Goal: Task Accomplishment & Management: Use online tool/utility

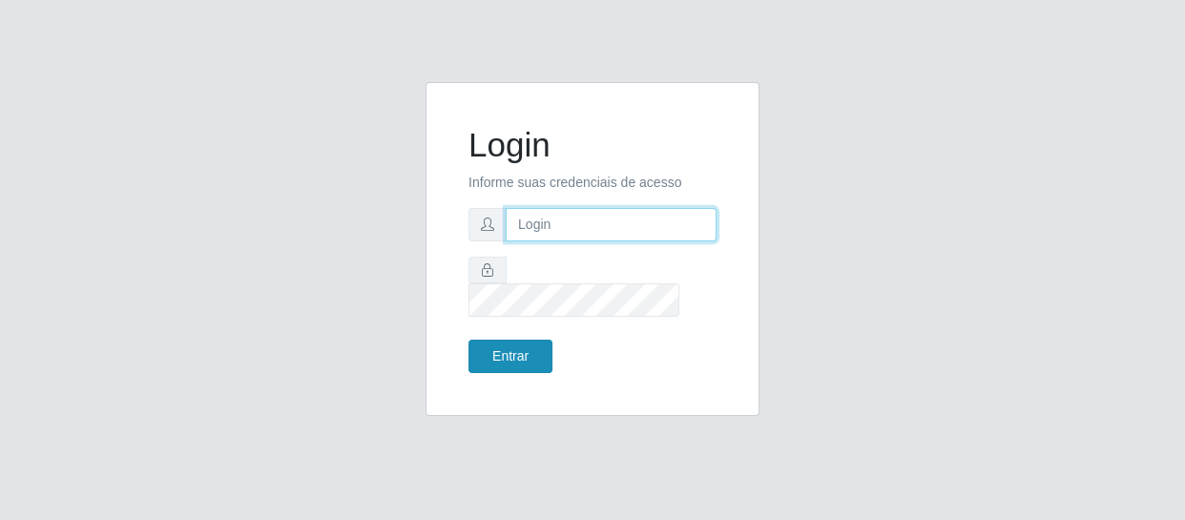
type input "[EMAIL_ADDRESS][DOMAIN_NAME]"
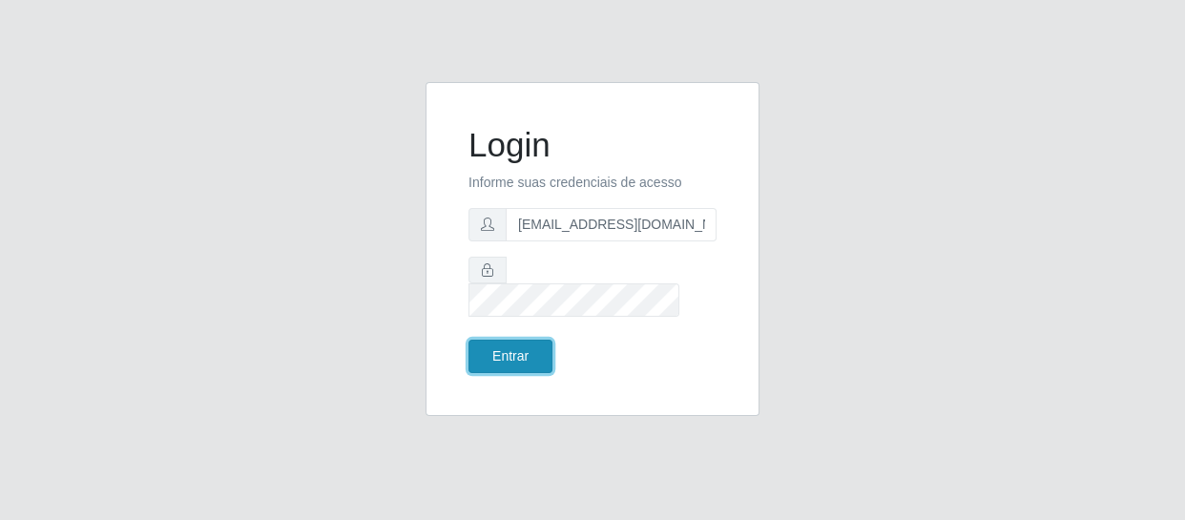
click at [532, 340] on button "Entrar" at bounding box center [510, 356] width 84 height 33
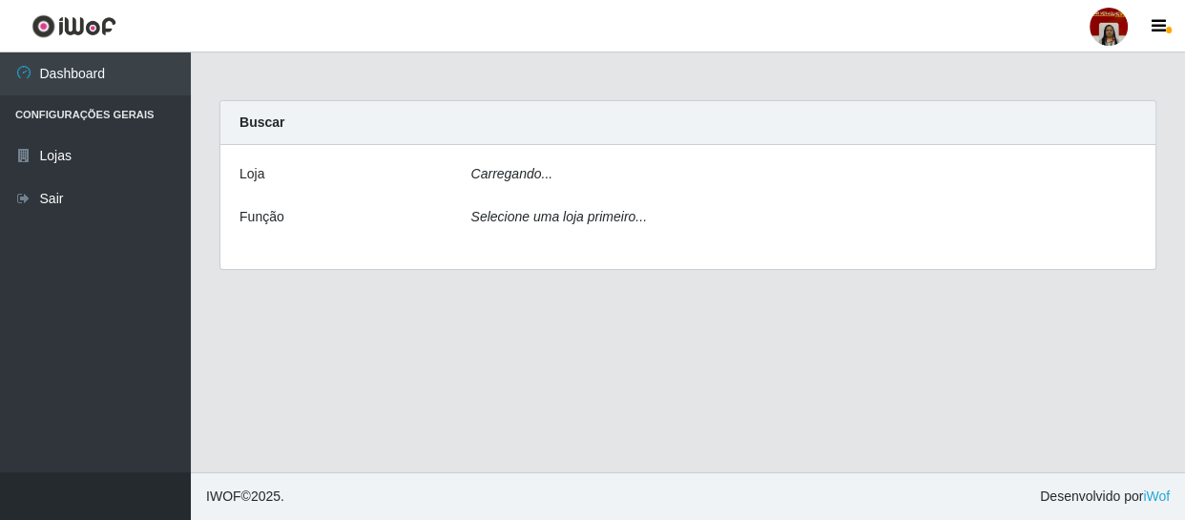
click at [515, 331] on main "Carregando... Buscar [PERSON_NAME]... Função Selecione uma loja primeiro..." at bounding box center [688, 262] width 994 height 420
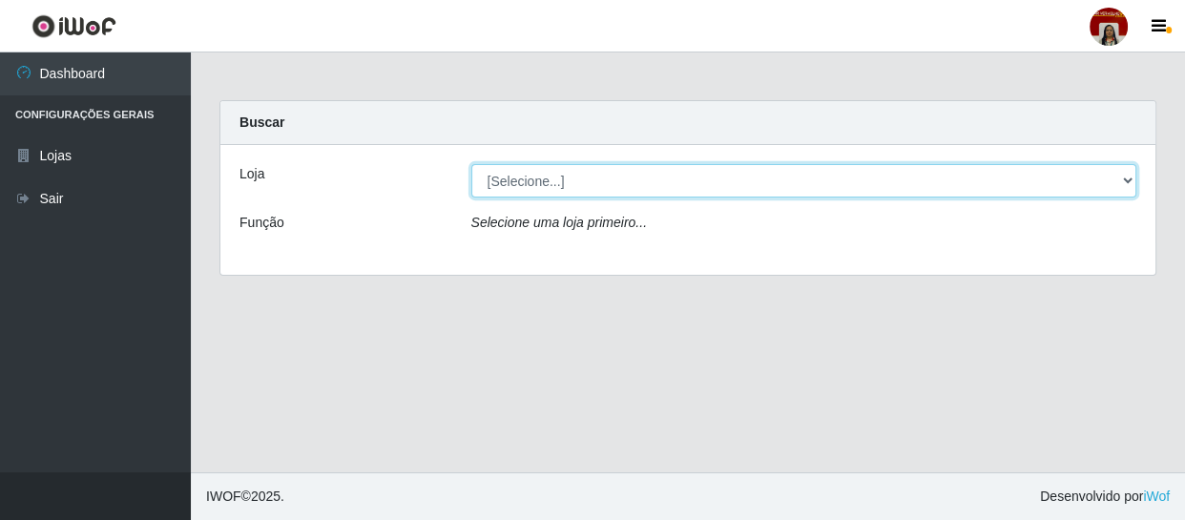
click at [667, 181] on select "[Selecione...] Mar Vermelho - Loja 04" at bounding box center [804, 180] width 666 height 33
select select "251"
click at [471, 164] on select "[Selecione...] Mar Vermelho - Loja 04" at bounding box center [804, 180] width 666 height 33
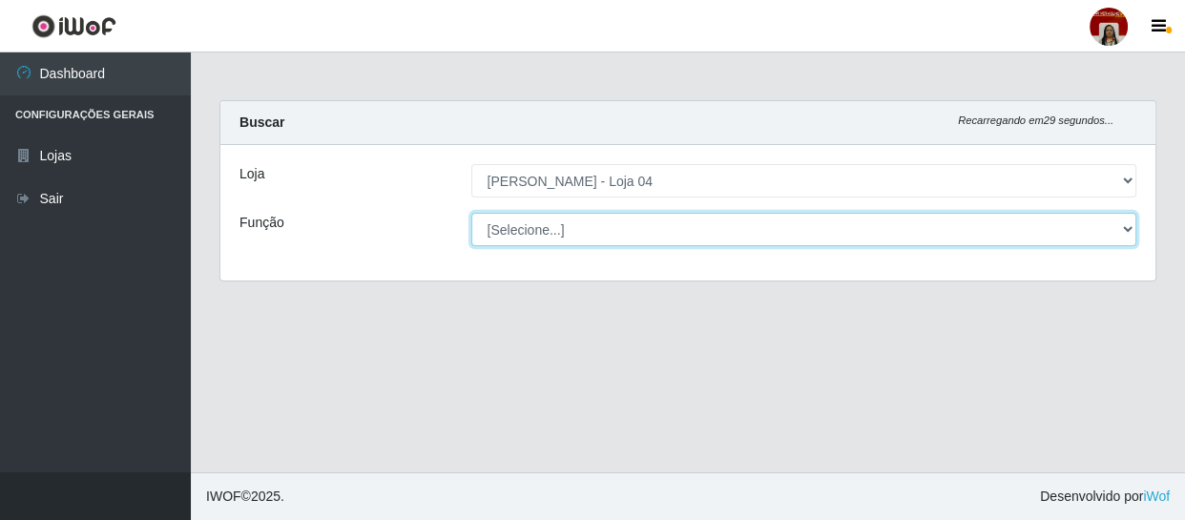
click at [597, 237] on select "[Selecione...] ASG ASG + ASG ++ Auxiliar de Depósito Auxiliar de Depósito + Aux…" at bounding box center [804, 229] width 666 height 33
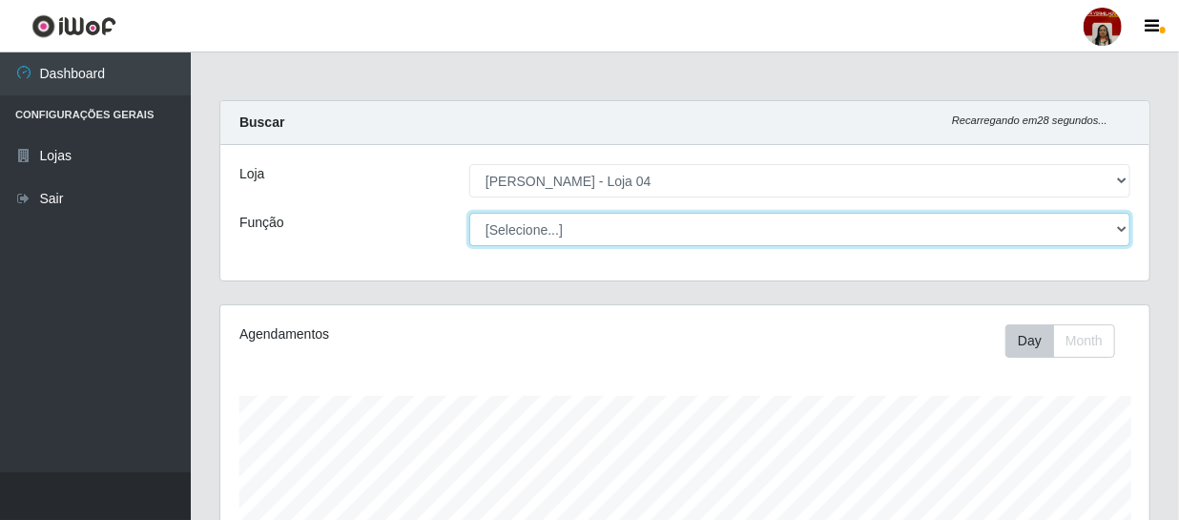
scroll to position [396, 929]
select select "22"
click at [469, 213] on select "[Selecione...] ASG ASG + ASG ++ Auxiliar de Depósito Auxiliar de Depósito + Aux…" at bounding box center [799, 229] width 661 height 33
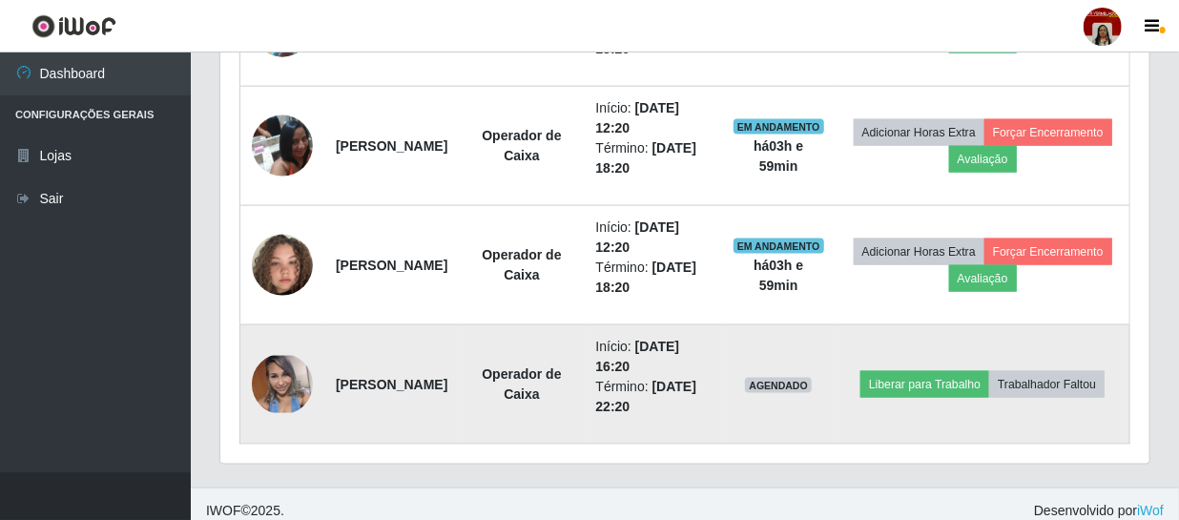
scroll to position [1121, 0]
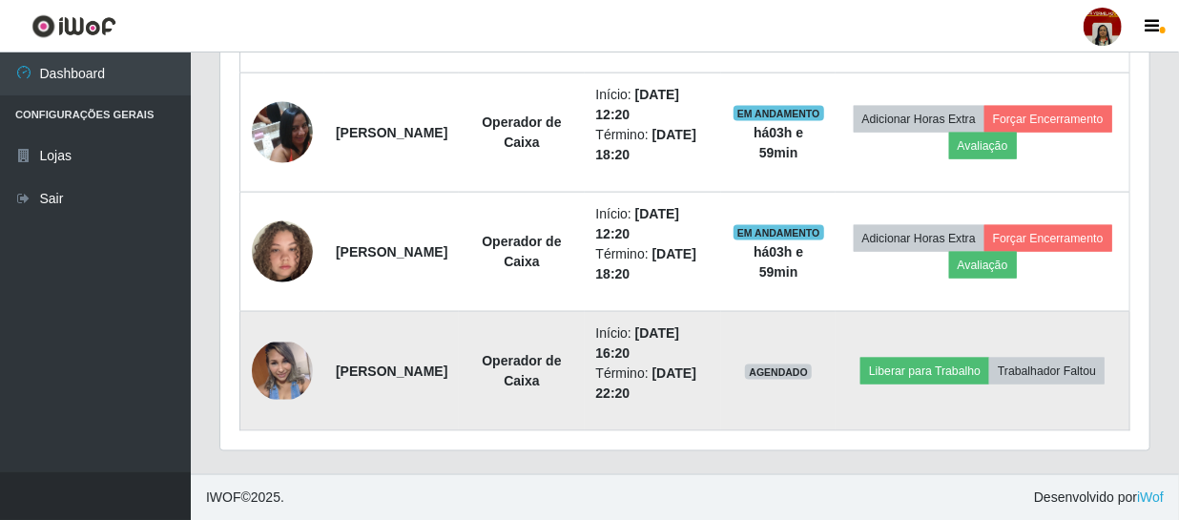
click at [998, 334] on td "Liberar para Trabalho Trabalhador Faltou" at bounding box center [982, 371] width 294 height 119
click at [989, 358] on button "Liberar para Trabalho" at bounding box center [924, 371] width 129 height 27
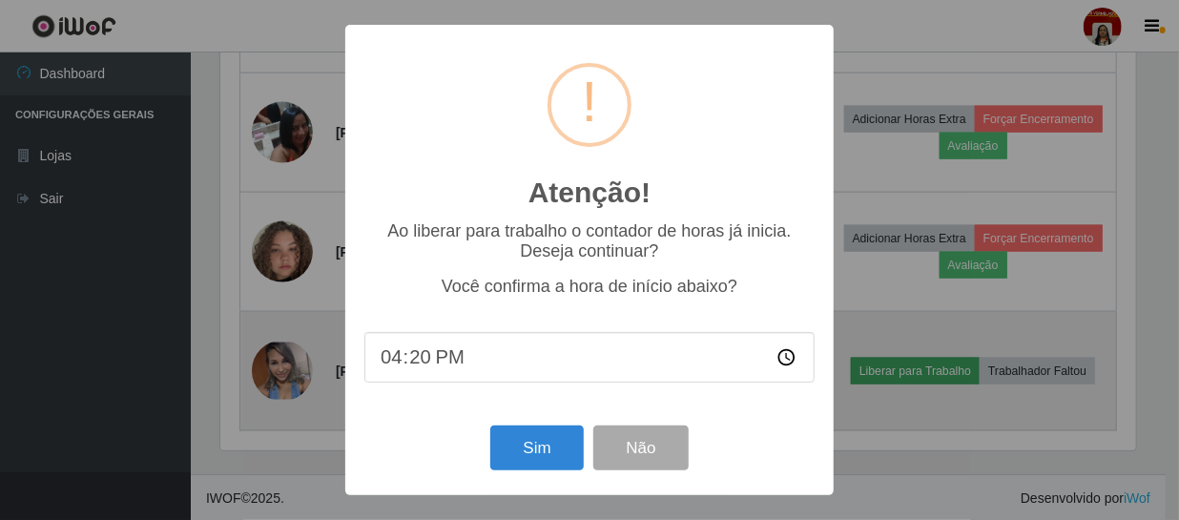
scroll to position [396, 920]
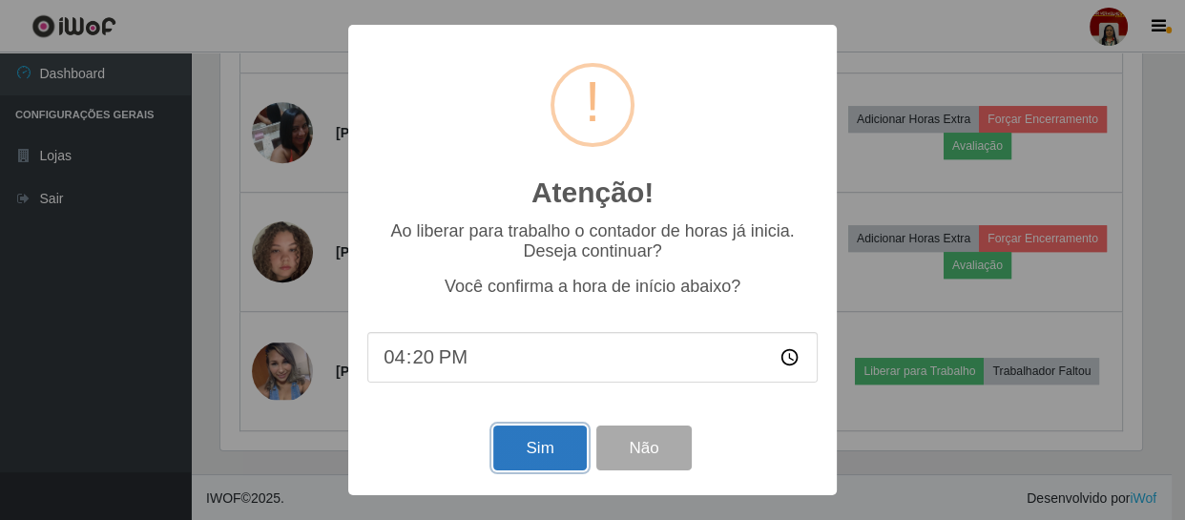
click at [525, 444] on button "Sim" at bounding box center [539, 447] width 93 height 45
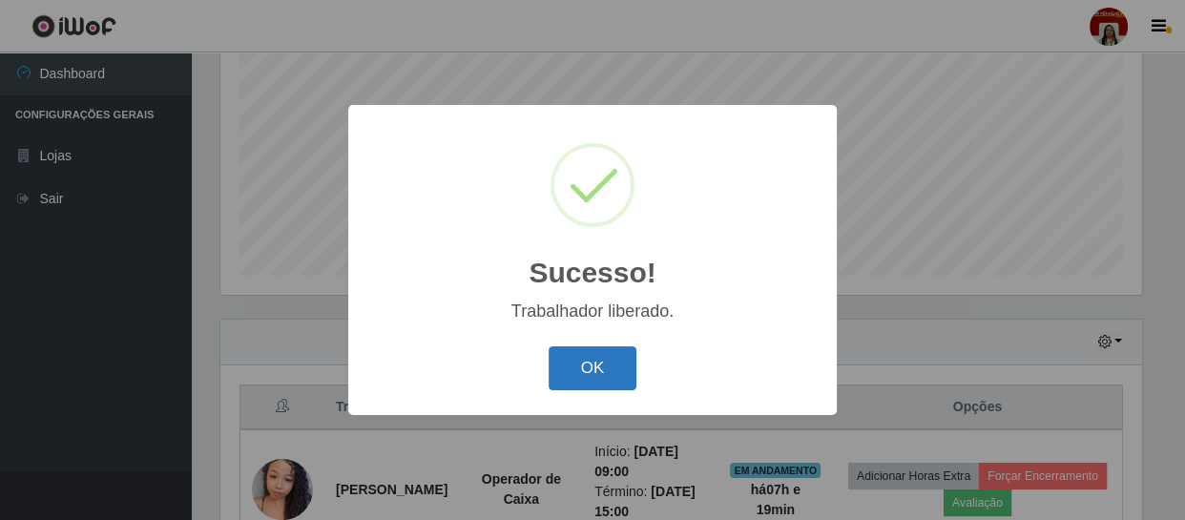
click at [583, 369] on button "OK" at bounding box center [592, 368] width 89 height 45
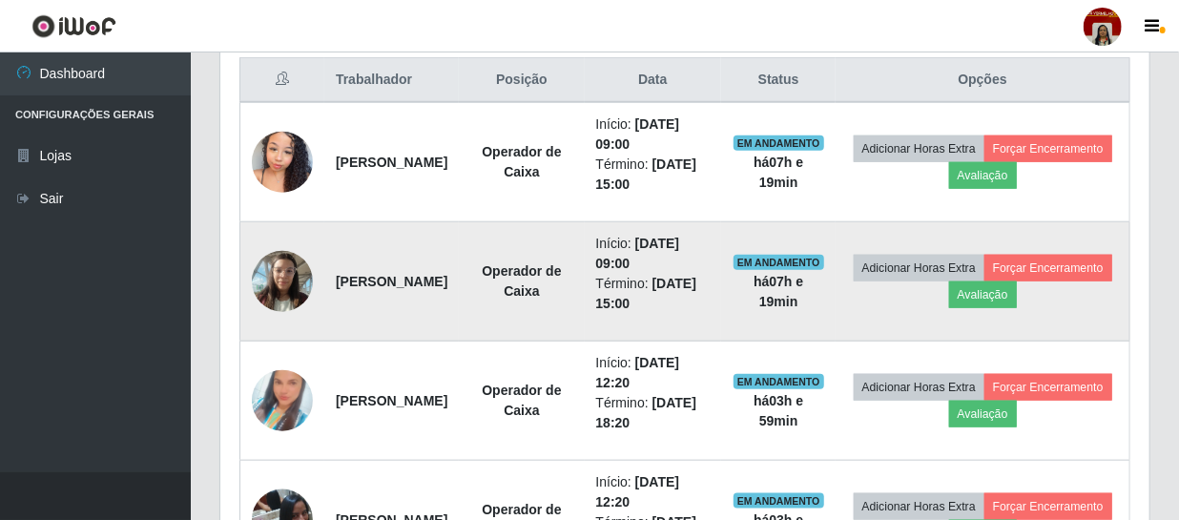
scroll to position [753, 0]
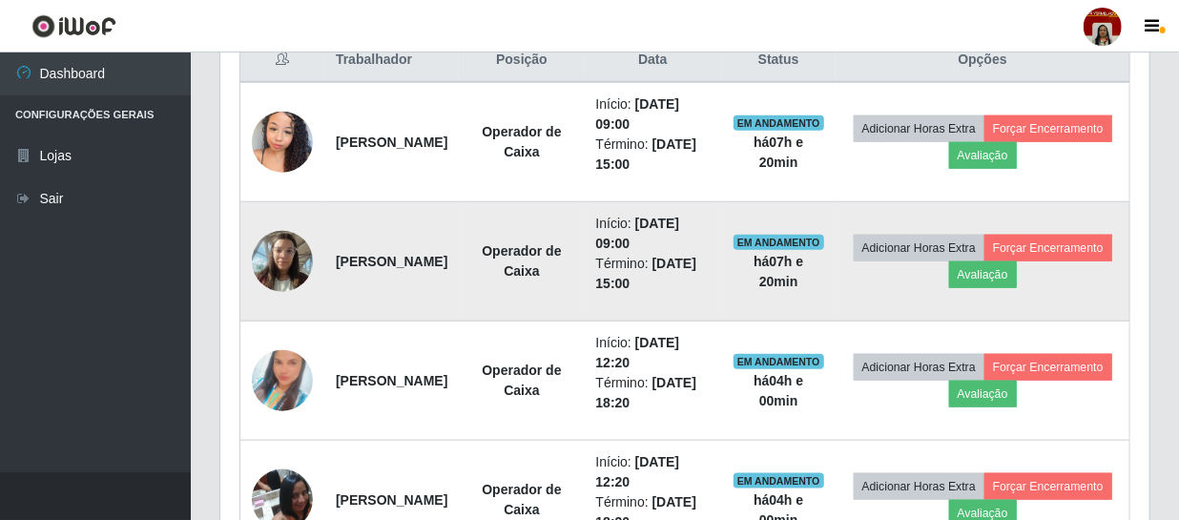
click at [266, 263] on img at bounding box center [282, 260] width 61 height 81
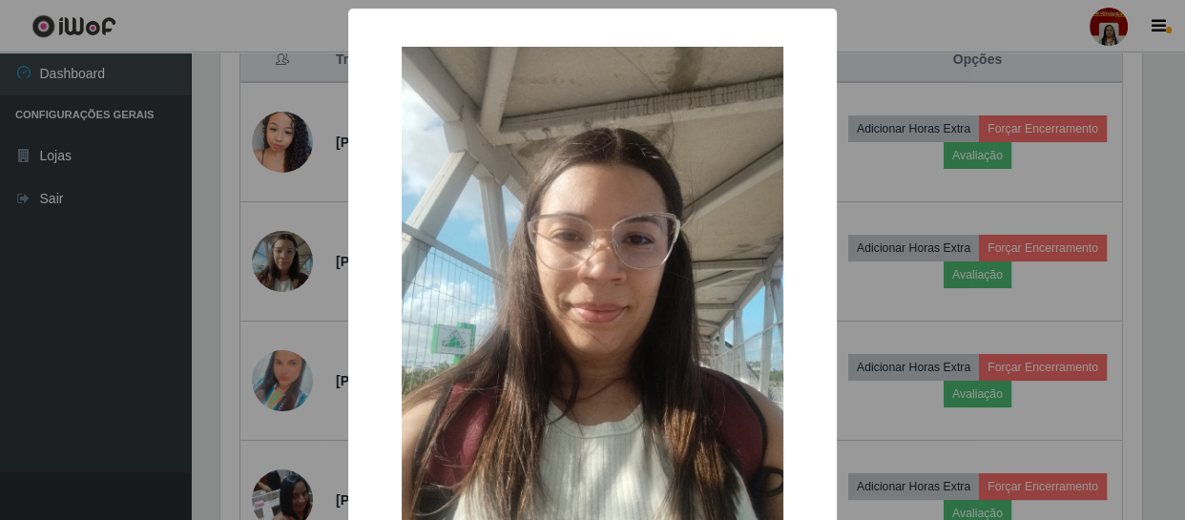
click at [181, 297] on div "× OK Cancel" at bounding box center [592, 260] width 1185 height 520
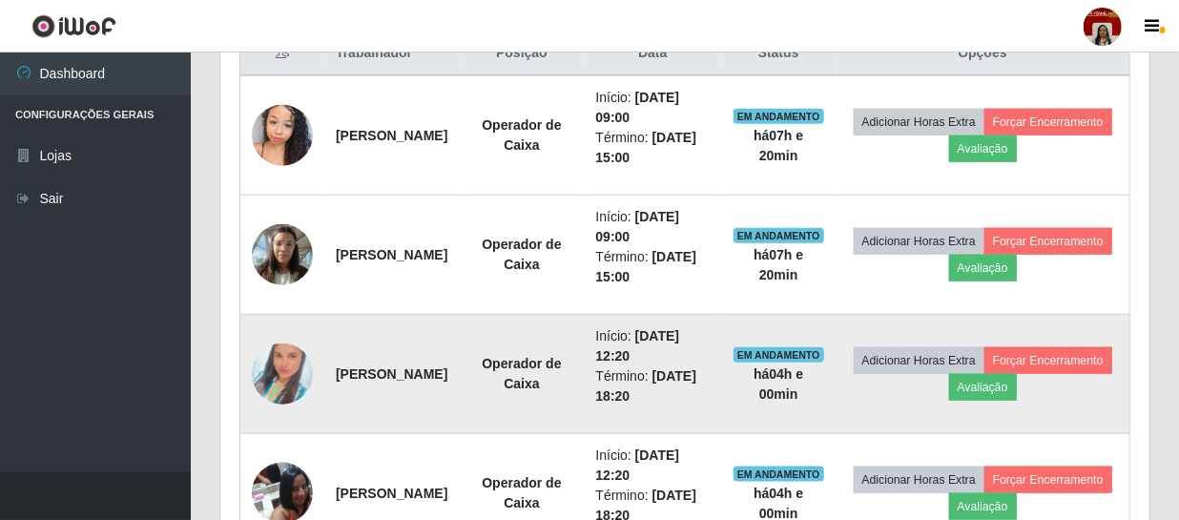
scroll to position [753, 0]
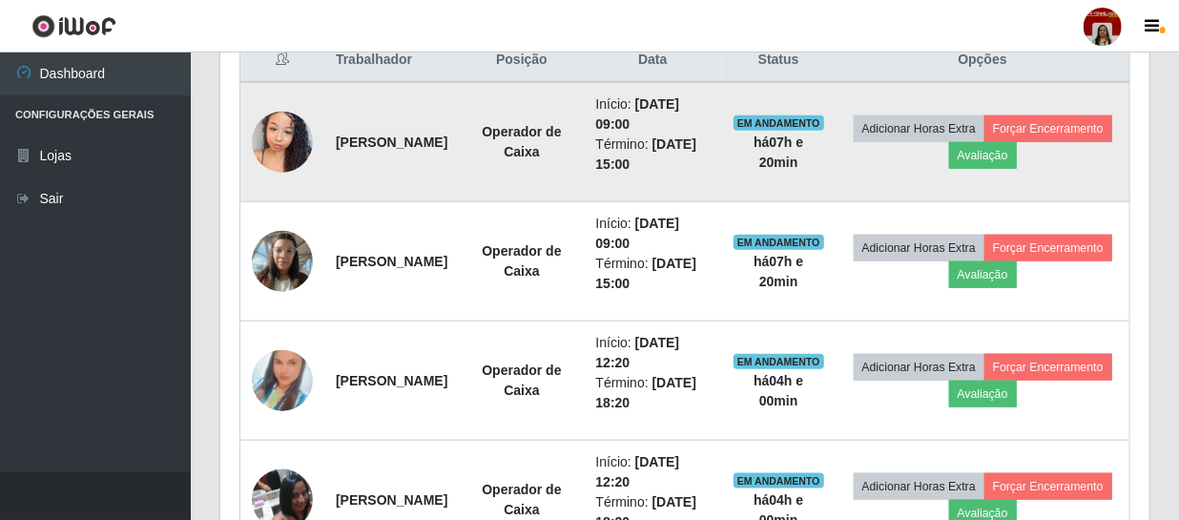
click at [286, 135] on img at bounding box center [282, 141] width 61 height 81
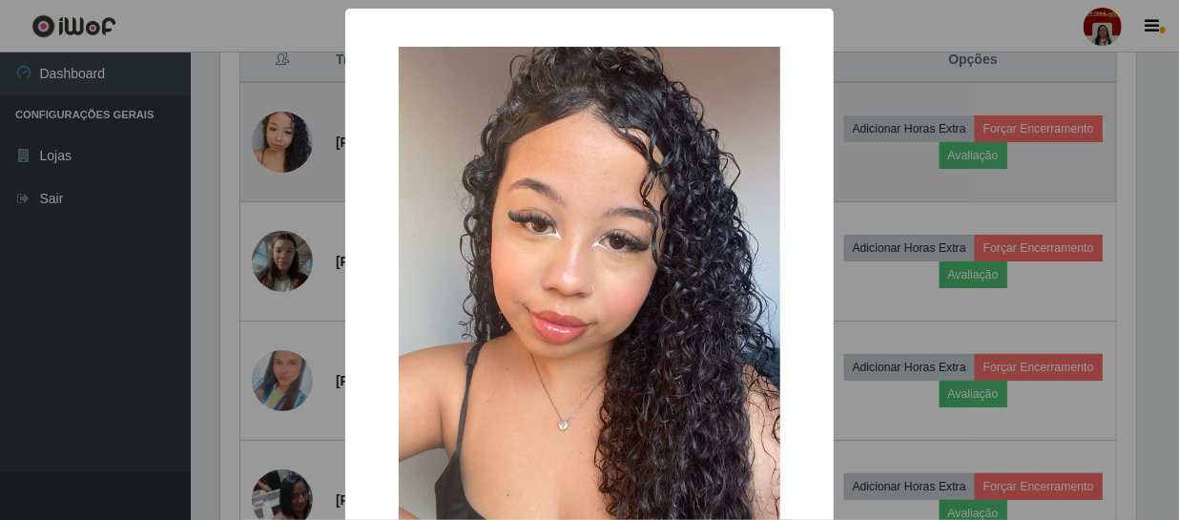
scroll to position [396, 920]
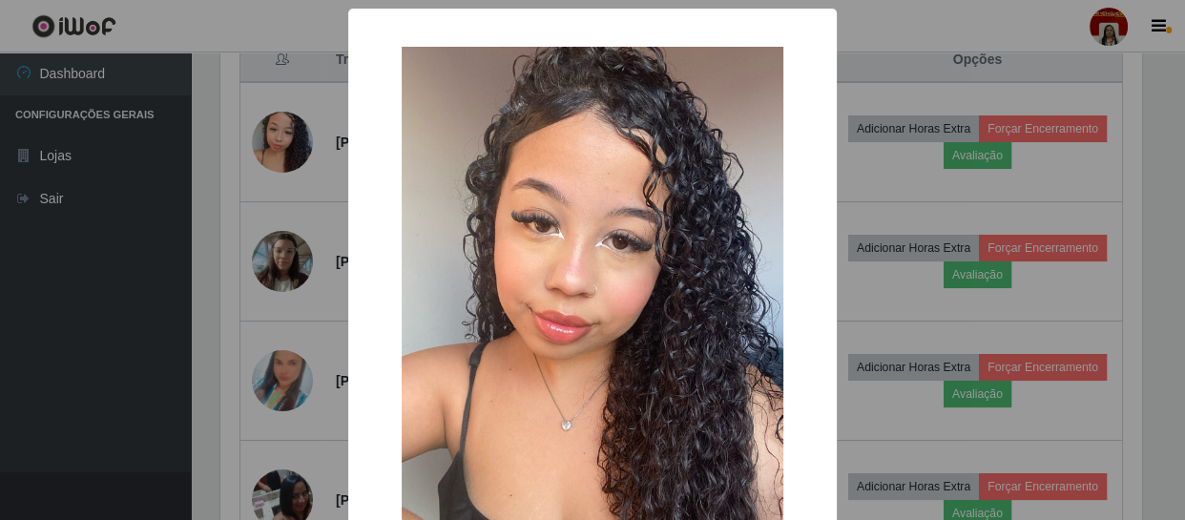
click at [194, 216] on div "× OK Cancel" at bounding box center [592, 260] width 1185 height 520
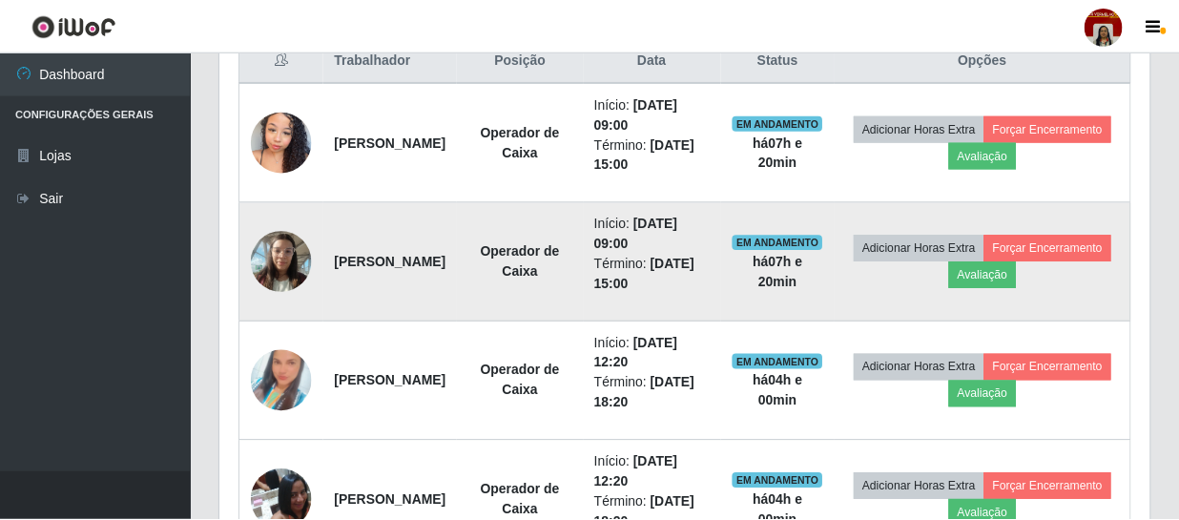
scroll to position [396, 929]
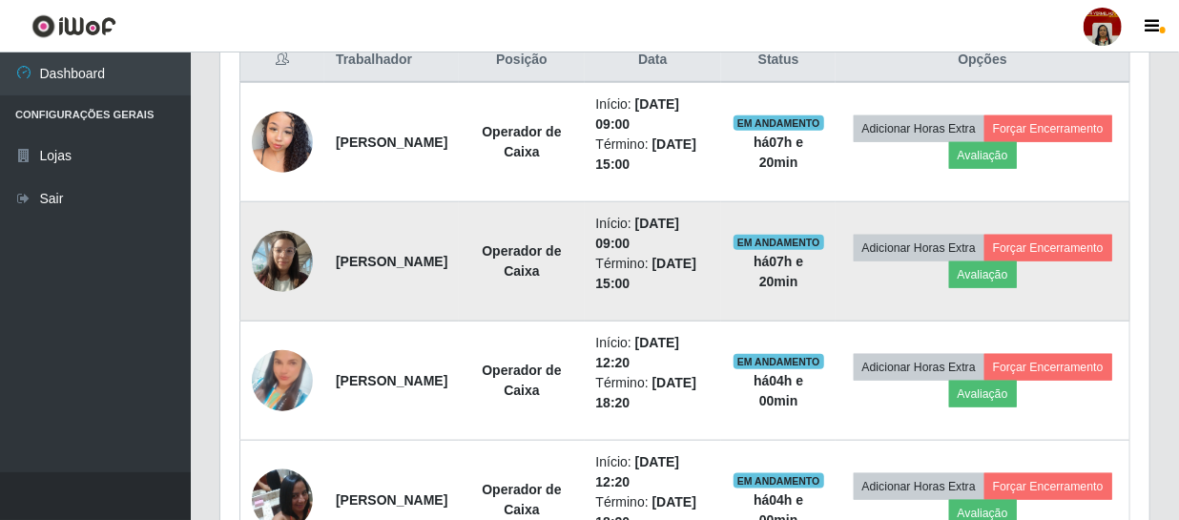
click at [283, 274] on img at bounding box center [282, 260] width 61 height 81
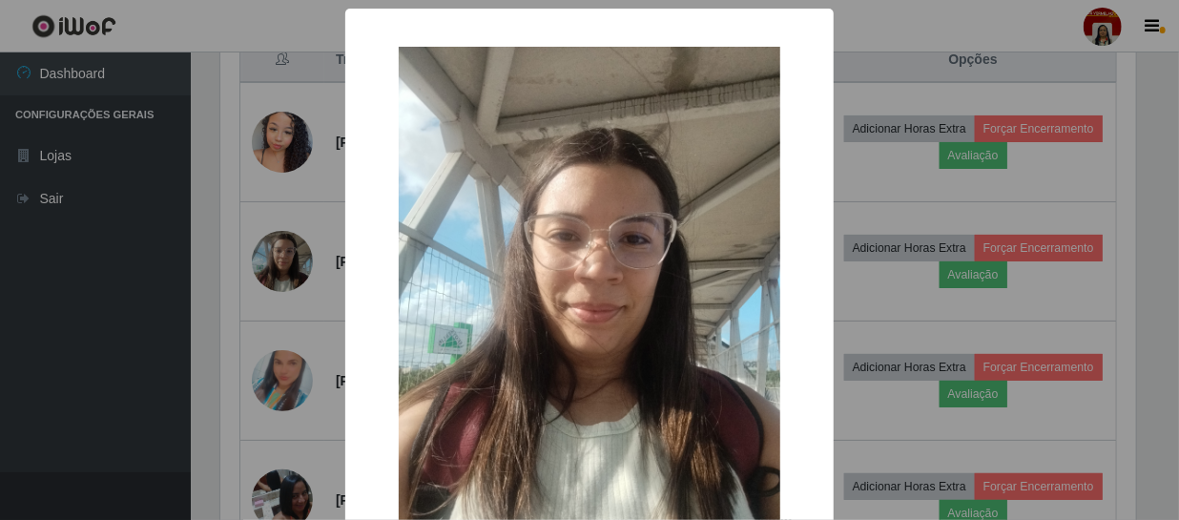
scroll to position [0, 0]
click at [169, 278] on div "× OK Cancel" at bounding box center [592, 260] width 1185 height 520
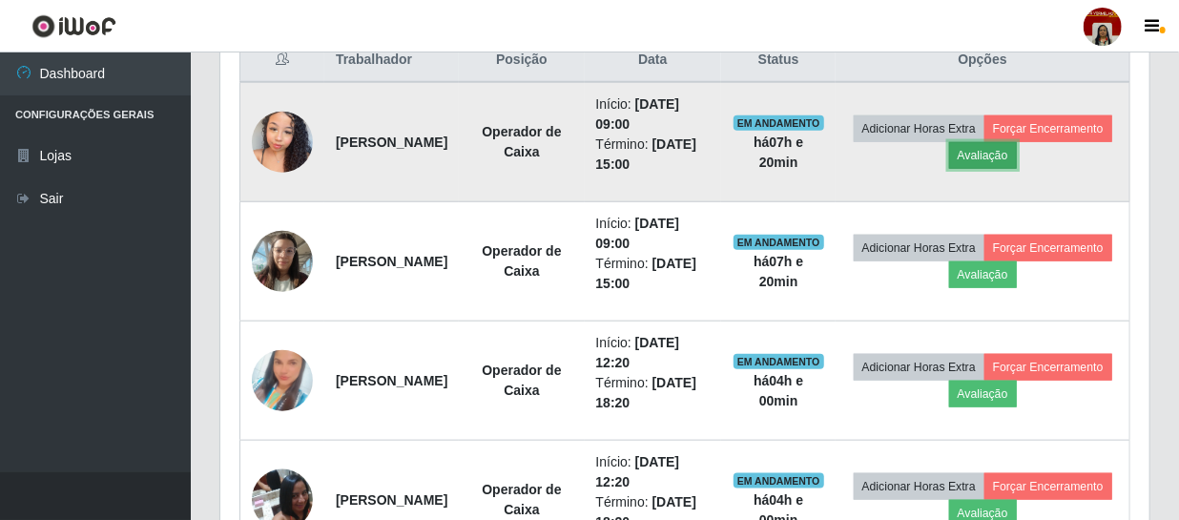
click at [1017, 152] on button "Avaliação" at bounding box center [983, 155] width 68 height 27
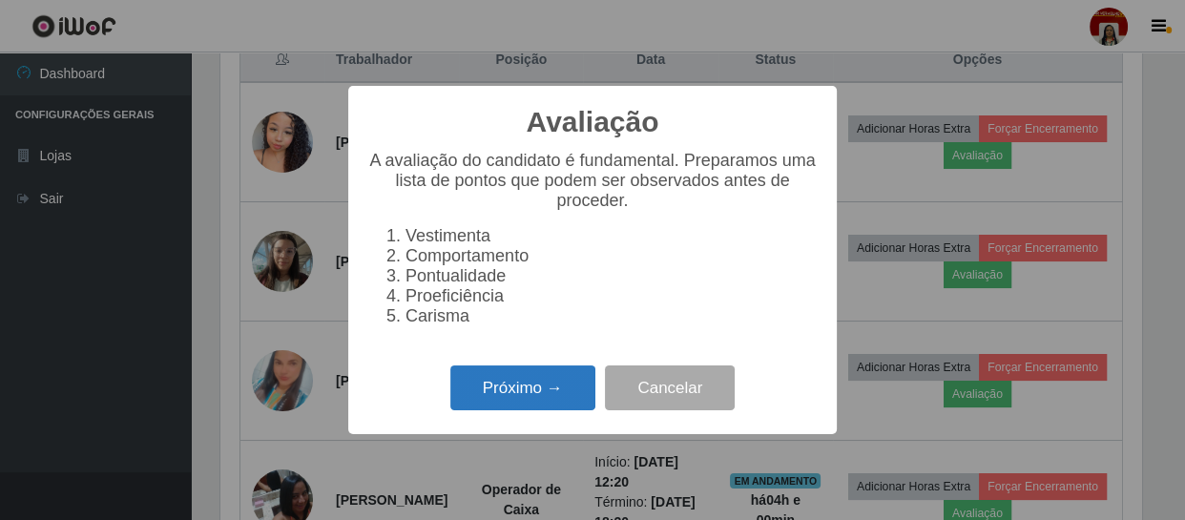
click at [483, 394] on button "Próximo →" at bounding box center [522, 387] width 145 height 45
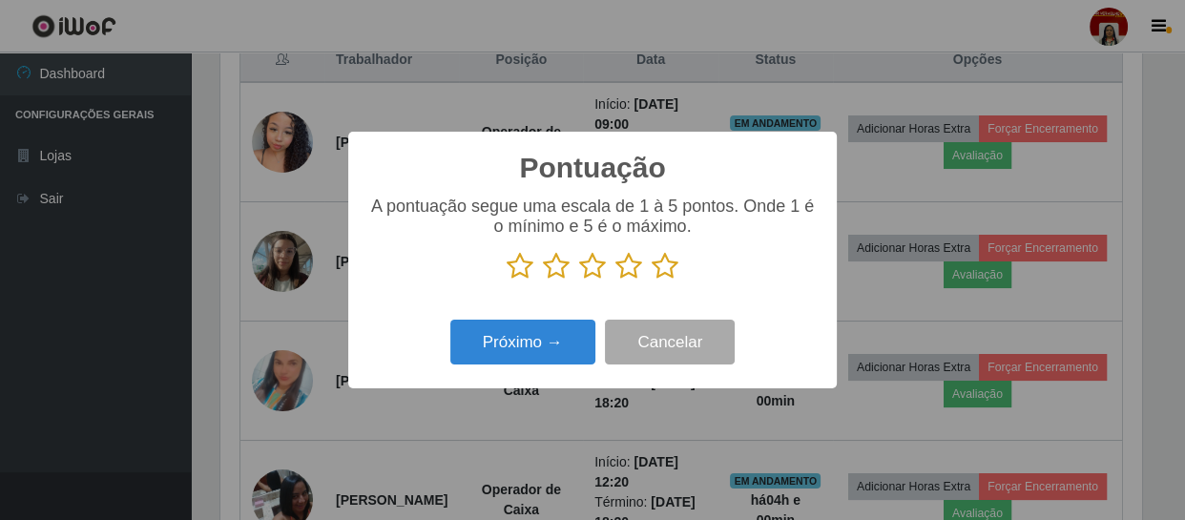
click at [660, 272] on icon at bounding box center [664, 266] width 27 height 29
click at [651, 280] on input "radio" at bounding box center [651, 280] width 0 height 0
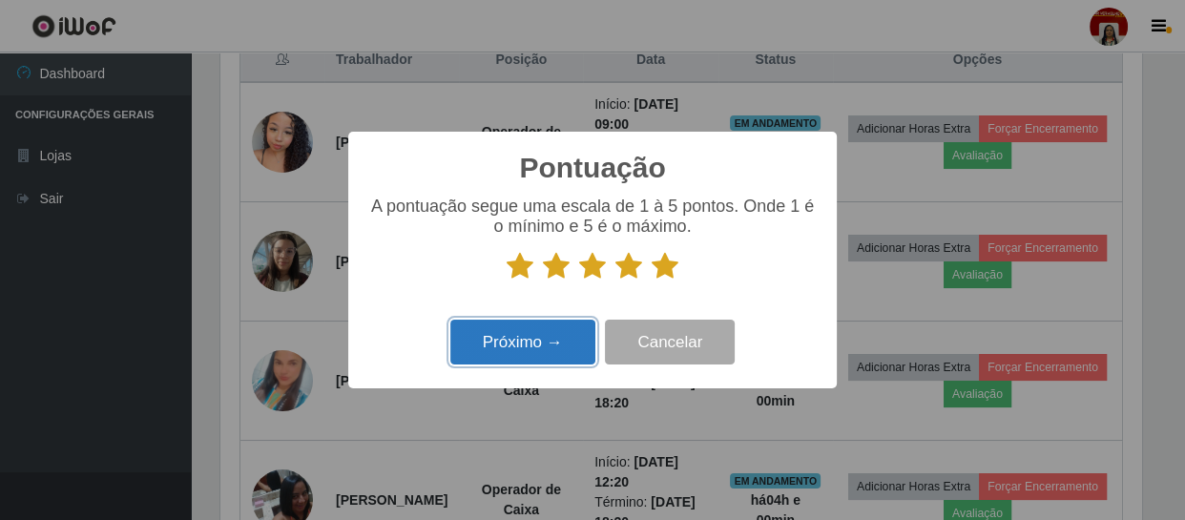
click at [515, 362] on button "Próximo →" at bounding box center [522, 342] width 145 height 45
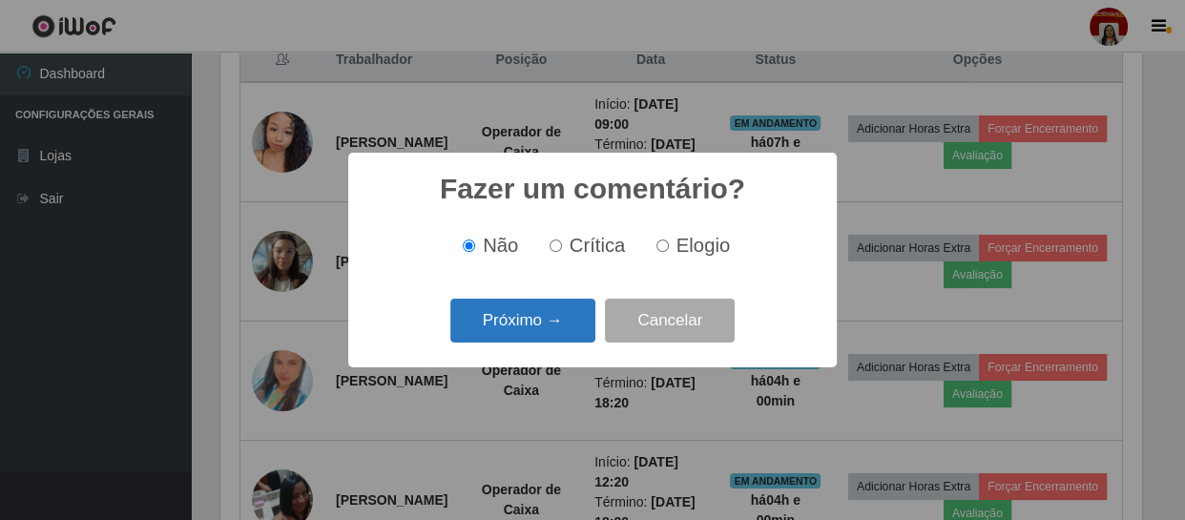
click at [524, 330] on button "Próximo →" at bounding box center [522, 321] width 145 height 45
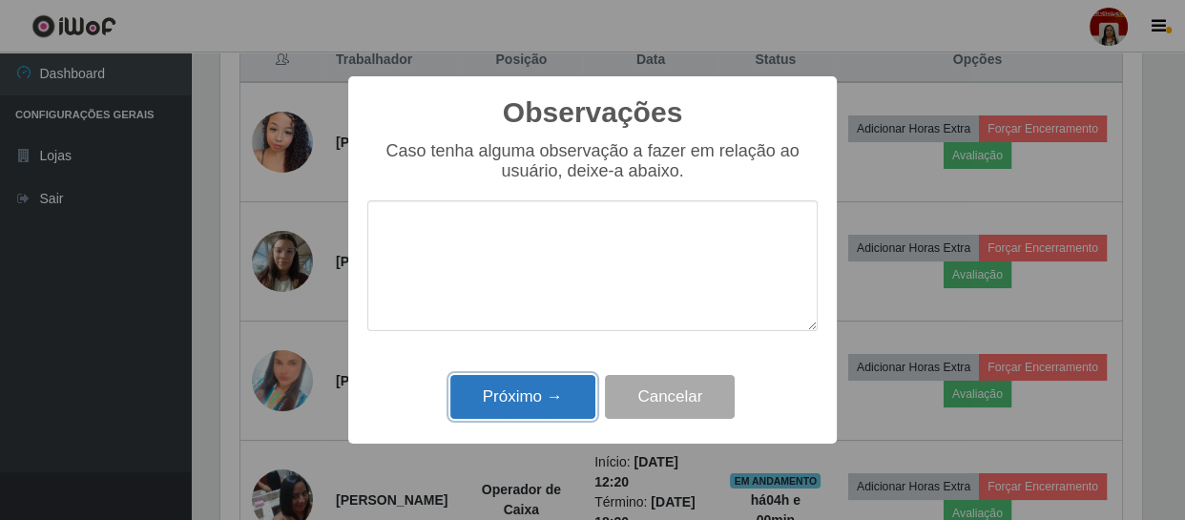
click at [516, 382] on button "Próximo →" at bounding box center [522, 397] width 145 height 45
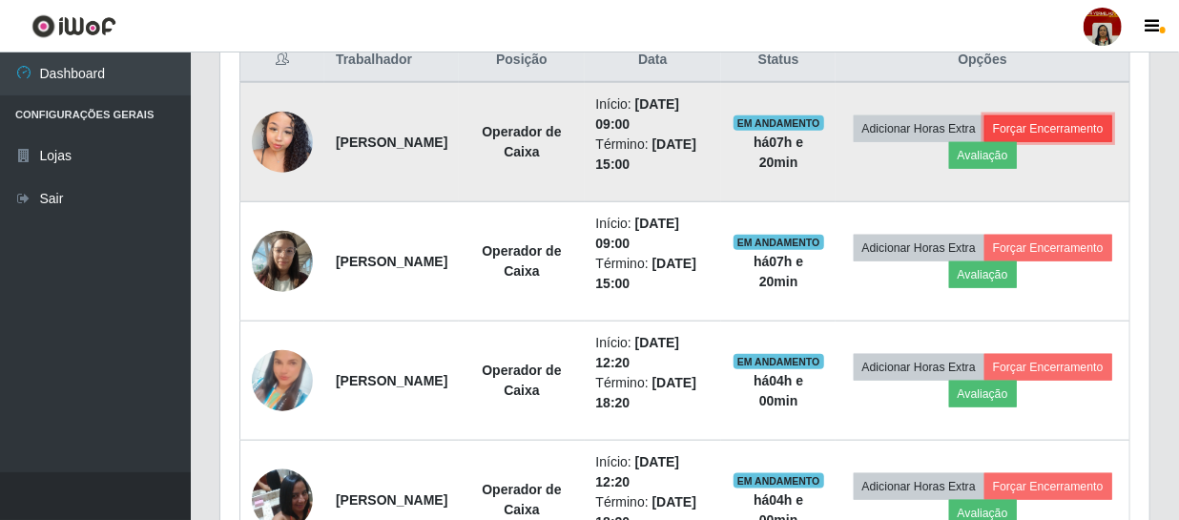
click at [984, 142] on button "Forçar Encerramento" at bounding box center [1048, 128] width 128 height 27
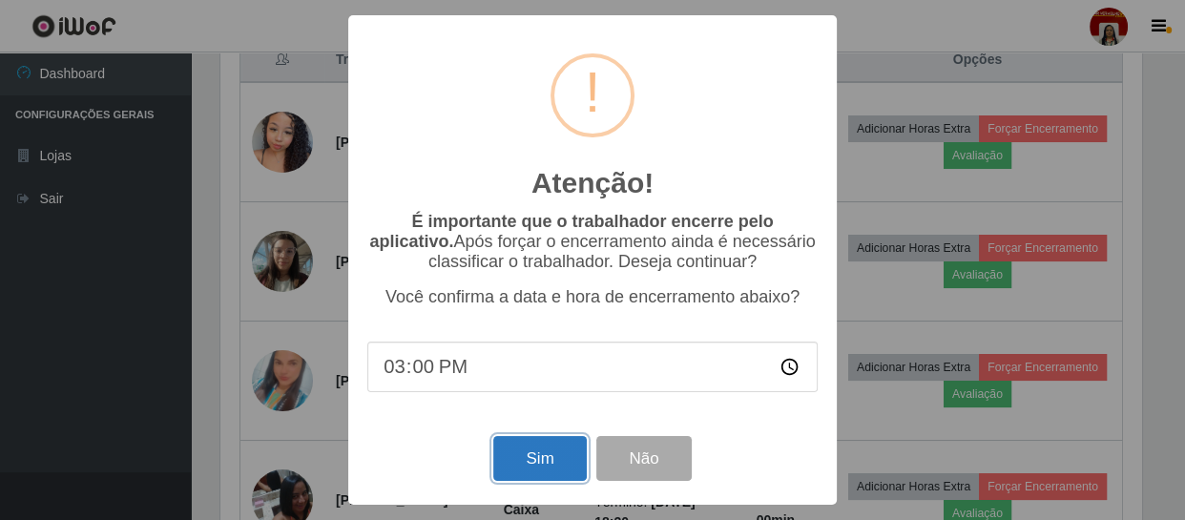
click at [563, 466] on button "Sim" at bounding box center [539, 458] width 93 height 45
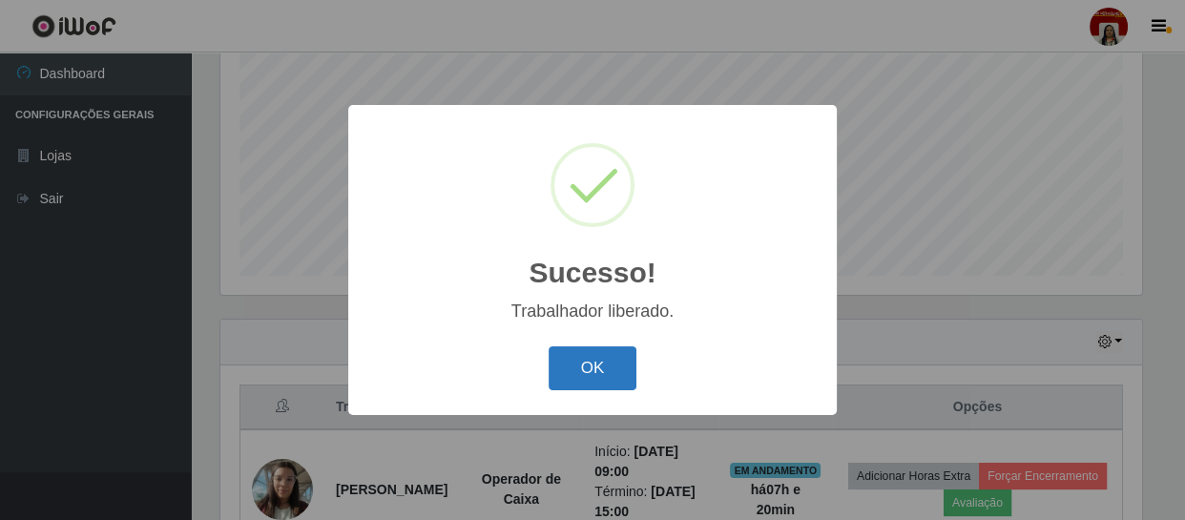
click at [585, 372] on button "OK" at bounding box center [592, 368] width 89 height 45
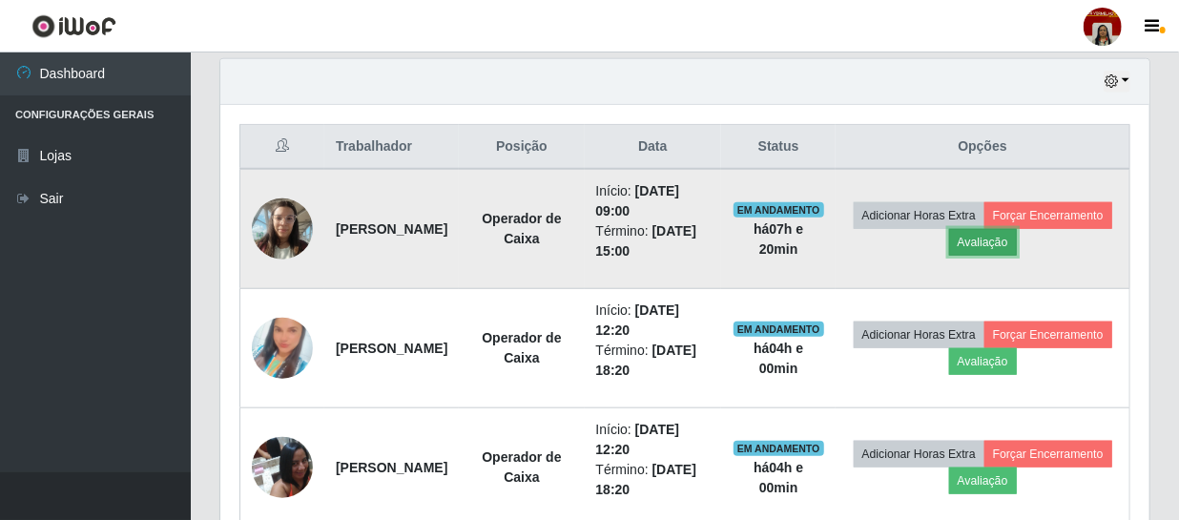
click at [1017, 250] on button "Avaliação" at bounding box center [983, 242] width 68 height 27
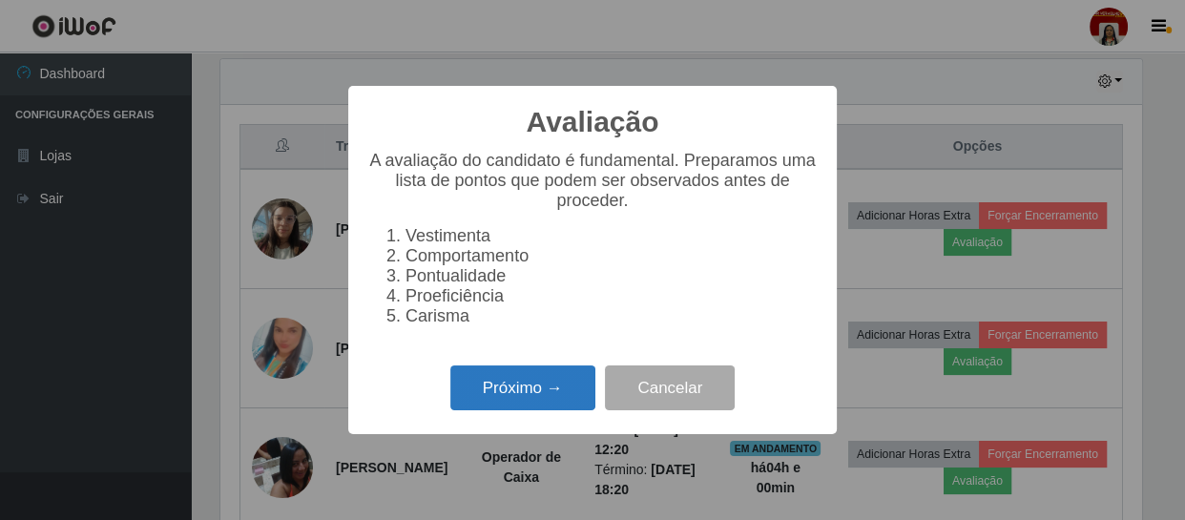
click at [491, 390] on button "Próximo →" at bounding box center [522, 387] width 145 height 45
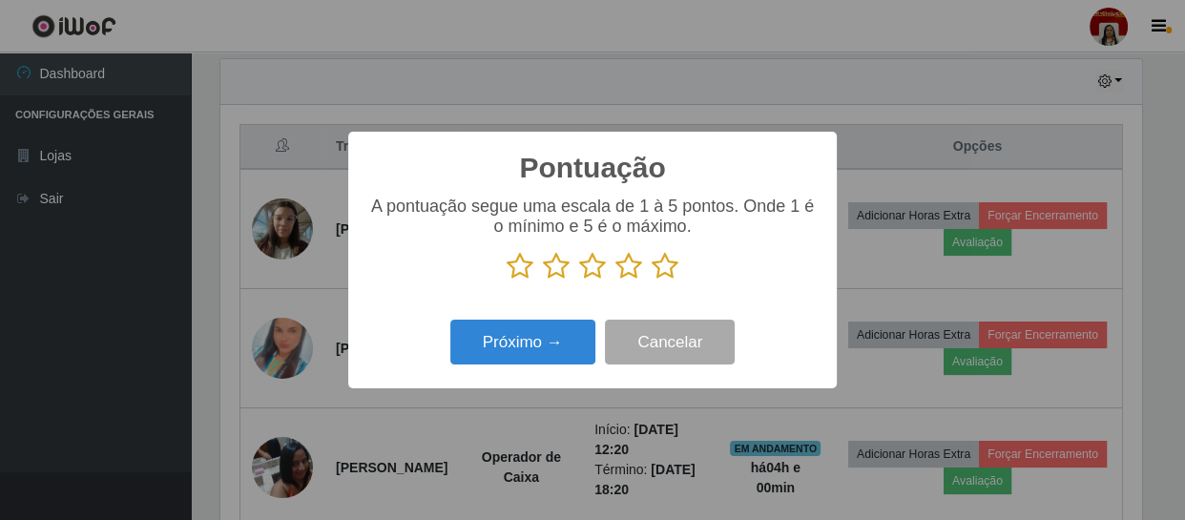
click at [660, 257] on icon at bounding box center [664, 266] width 27 height 29
click at [651, 280] on input "radio" at bounding box center [651, 280] width 0 height 0
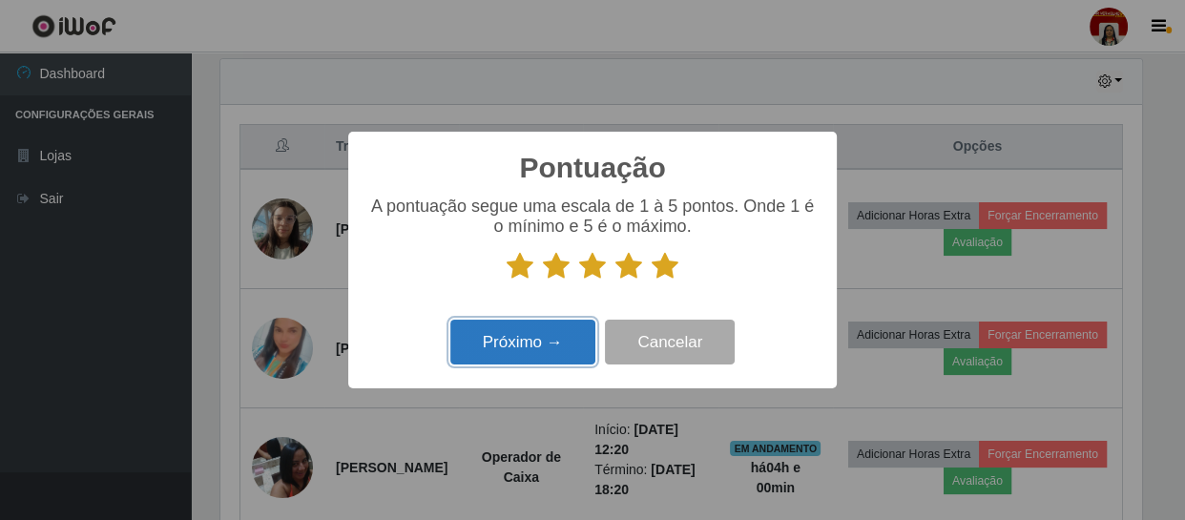
click at [538, 336] on button "Próximo →" at bounding box center [522, 342] width 145 height 45
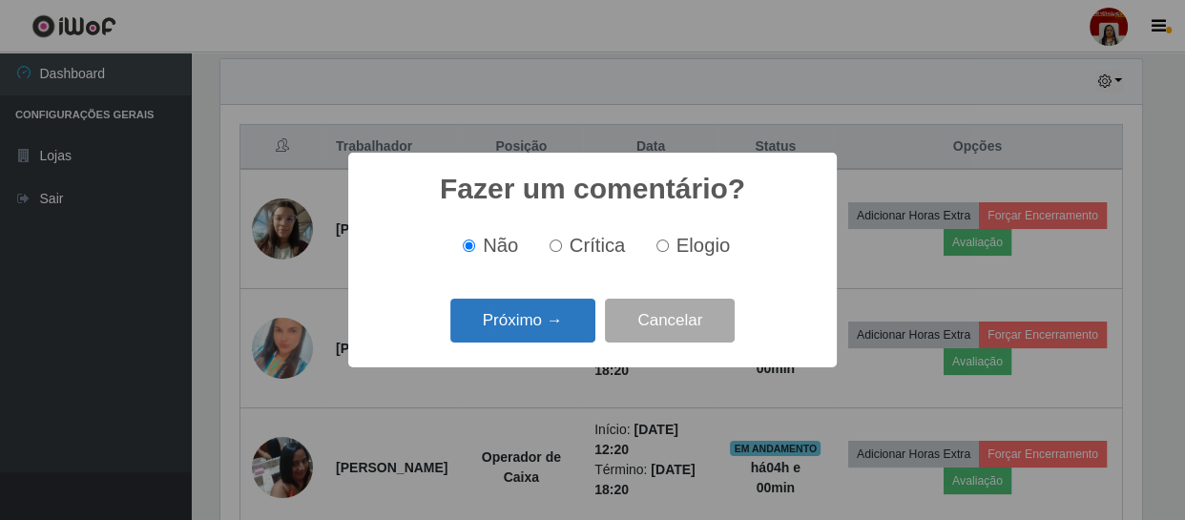
click at [577, 327] on button "Próximo →" at bounding box center [522, 321] width 145 height 45
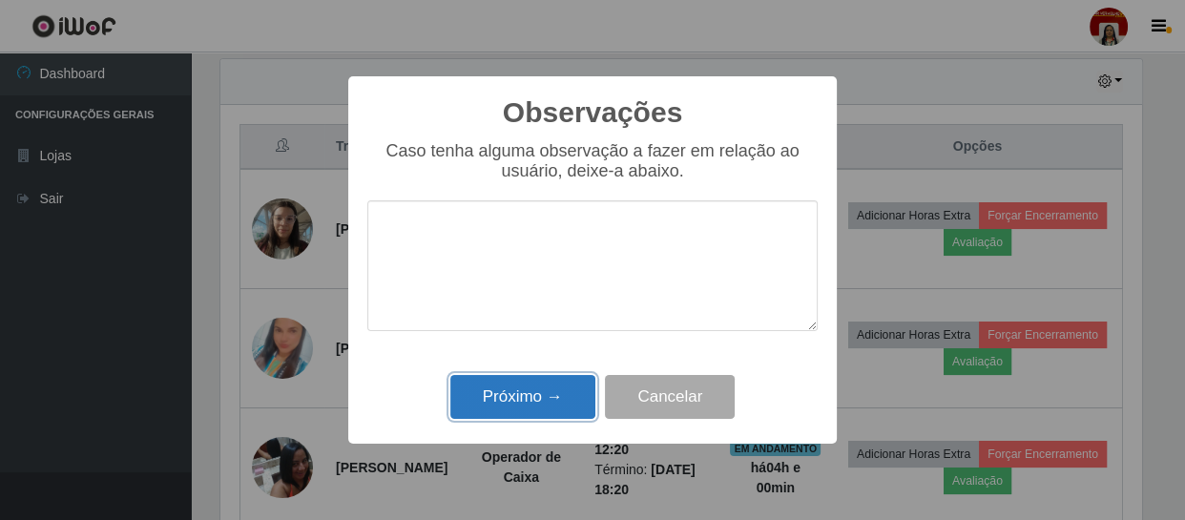
click at [567, 390] on button "Próximo →" at bounding box center [522, 397] width 145 height 45
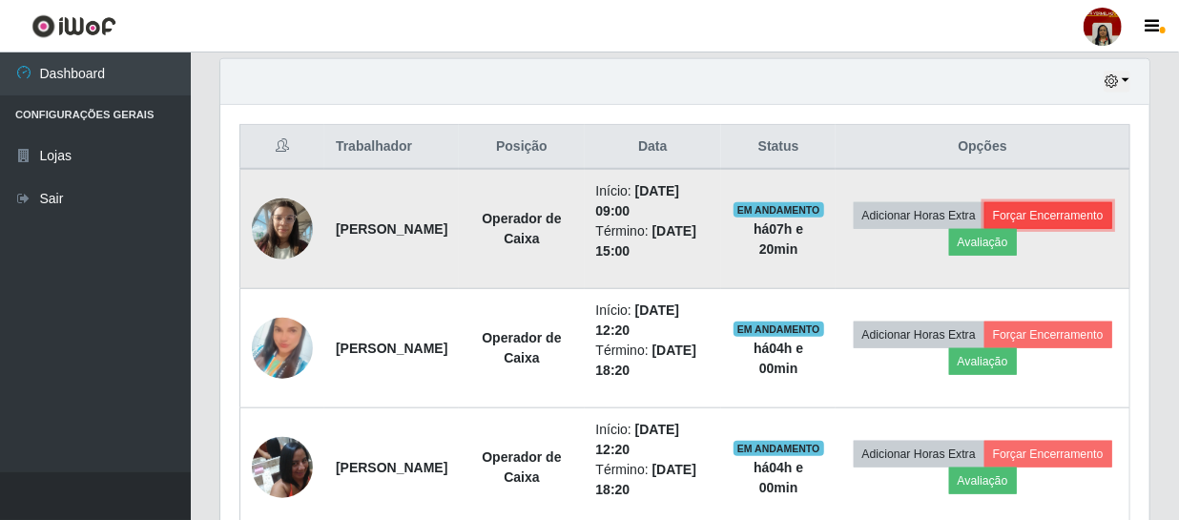
click at [984, 229] on button "Forçar Encerramento" at bounding box center [1048, 215] width 128 height 27
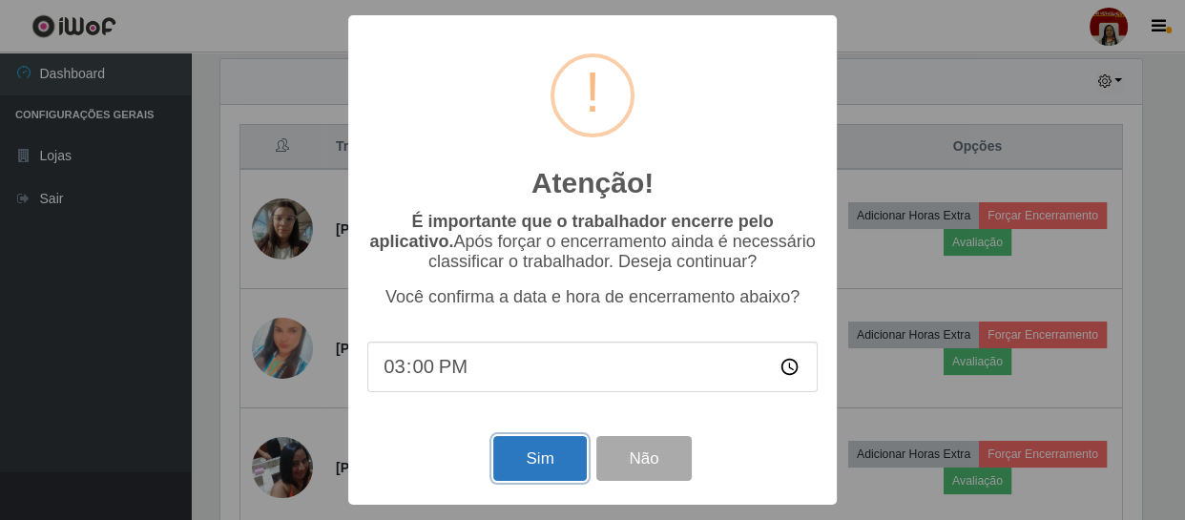
click at [556, 464] on button "Sim" at bounding box center [539, 458] width 93 height 45
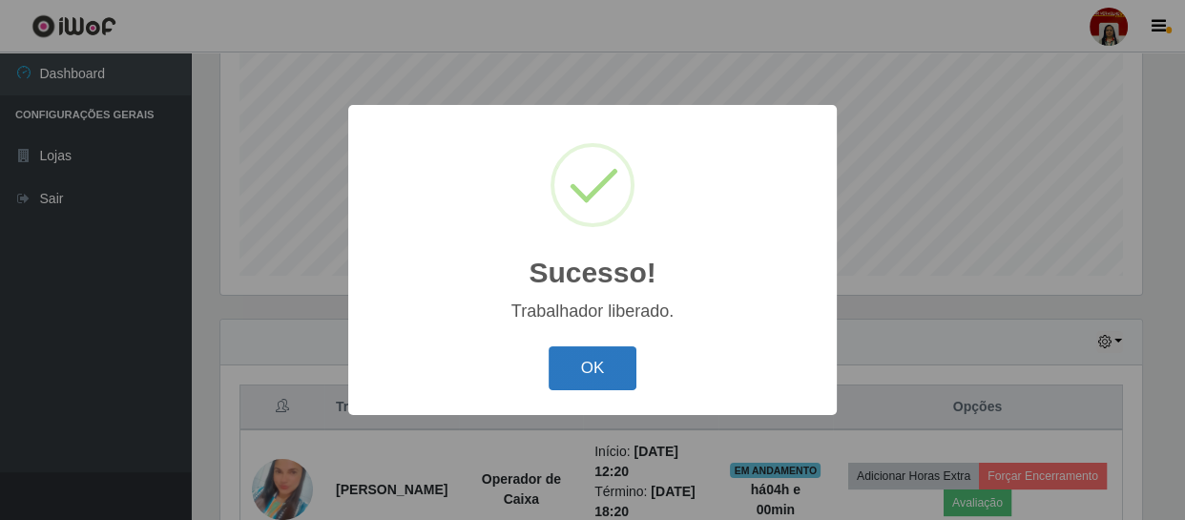
click at [603, 362] on button "OK" at bounding box center [592, 368] width 89 height 45
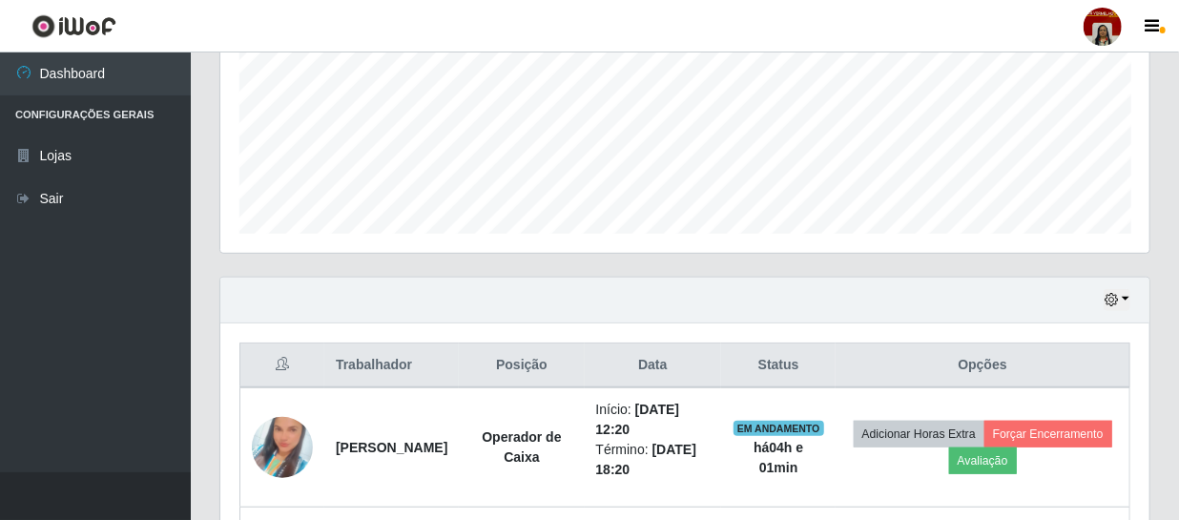
click at [295, 293] on div "Hoje 1 dia 3 dias 1 Semana Não encerrados" at bounding box center [684, 301] width 929 height 46
